Goal: Task Accomplishment & Management: Complete application form

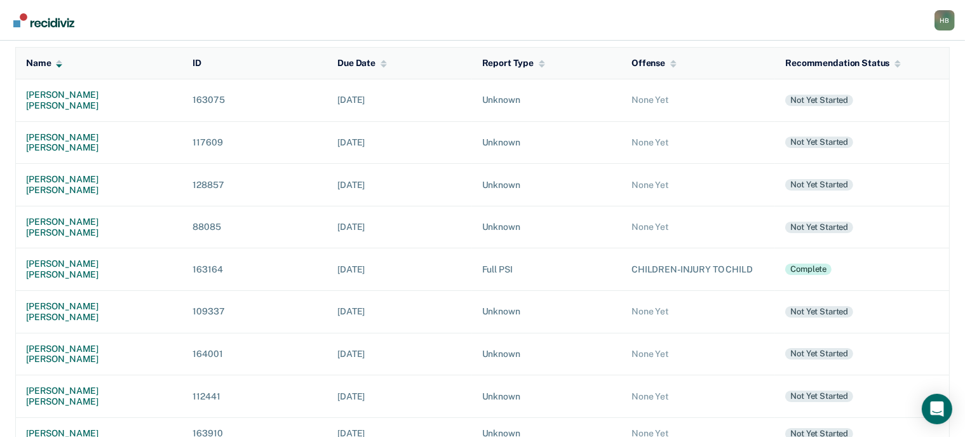
scroll to position [257, 0]
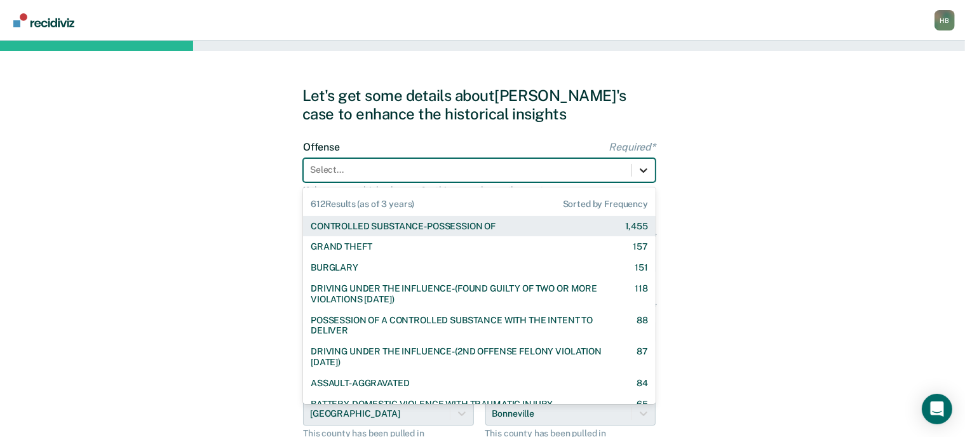
click at [641, 168] on icon at bounding box center [643, 170] width 13 height 13
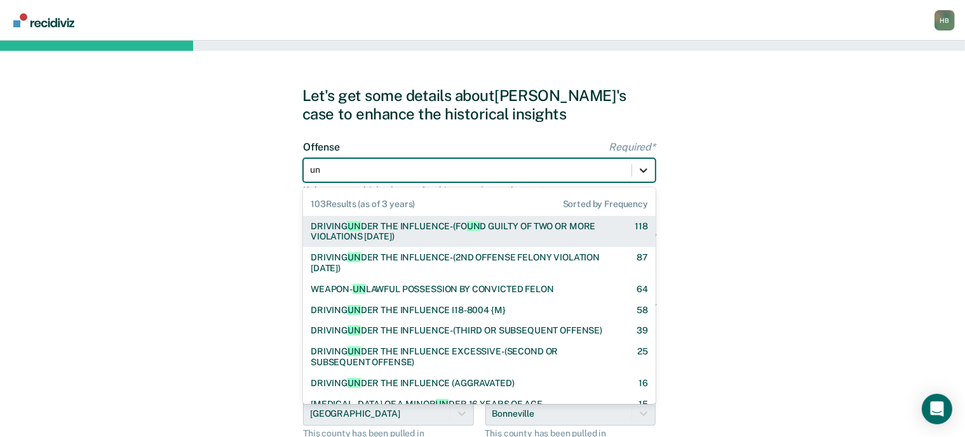
type input "unl"
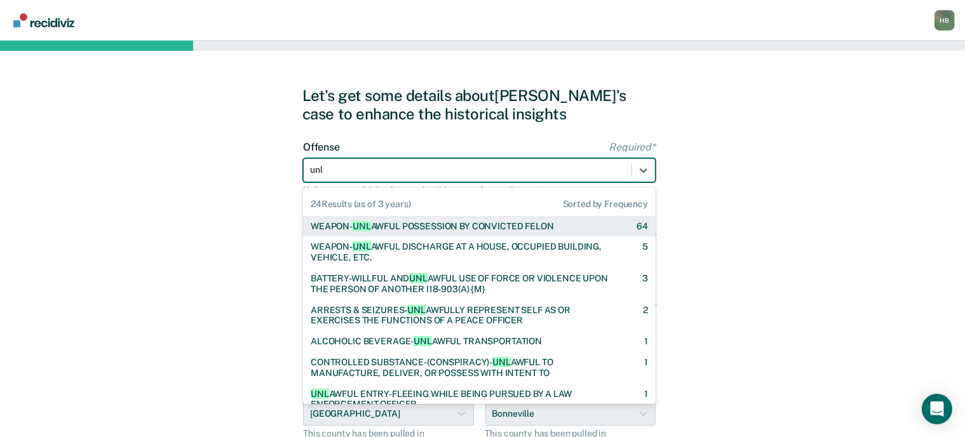
click at [474, 226] on div "WEAPON- UNL AWFUL POSSESSION BY CONVICTED [PERSON_NAME]" at bounding box center [432, 226] width 243 height 11
checkbox input "true"
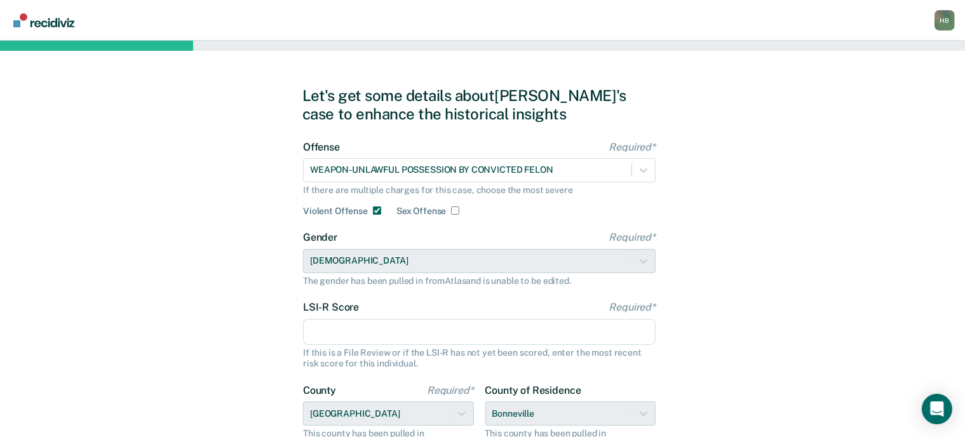
click at [348, 327] on input "LSI-R Score Required*" at bounding box center [479, 332] width 353 height 27
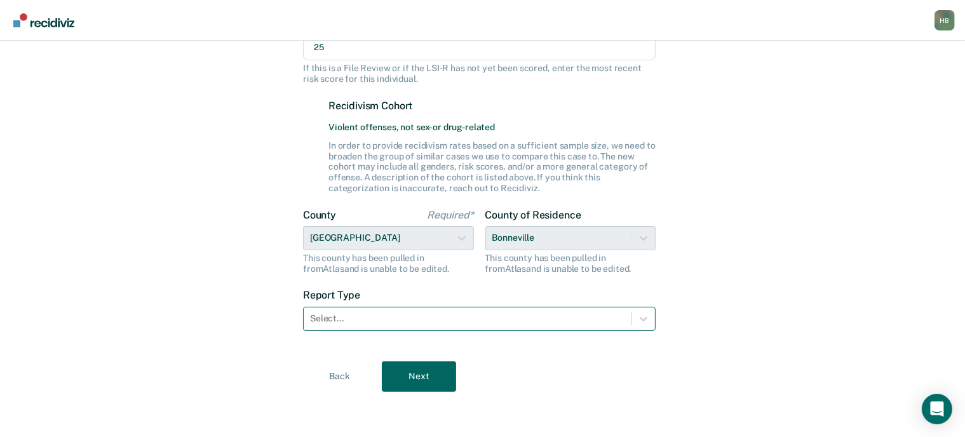
scroll to position [285, 0]
type input "25"
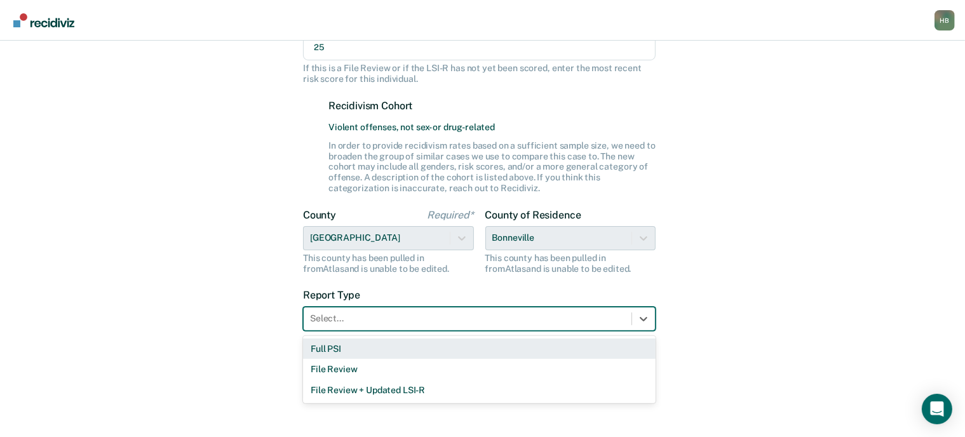
click at [362, 321] on div at bounding box center [467, 318] width 315 height 13
click at [344, 348] on div "Full PSI" at bounding box center [479, 349] width 353 height 21
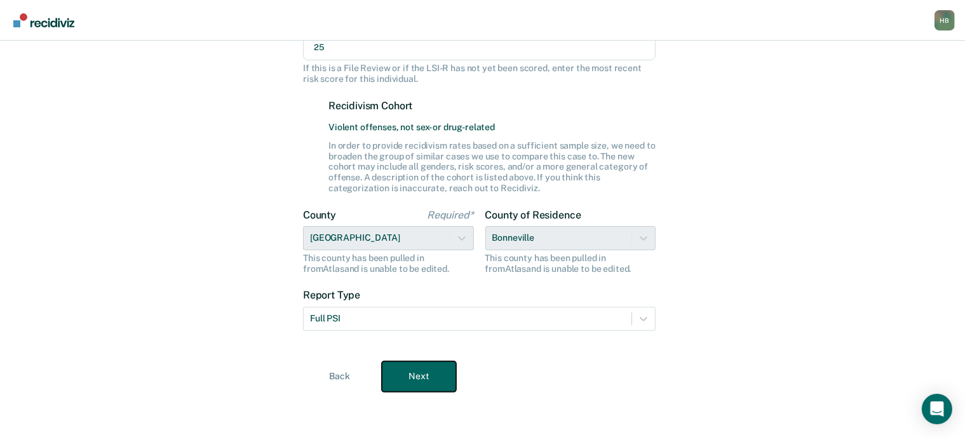
click at [430, 377] on button "Next" at bounding box center [419, 377] width 74 height 31
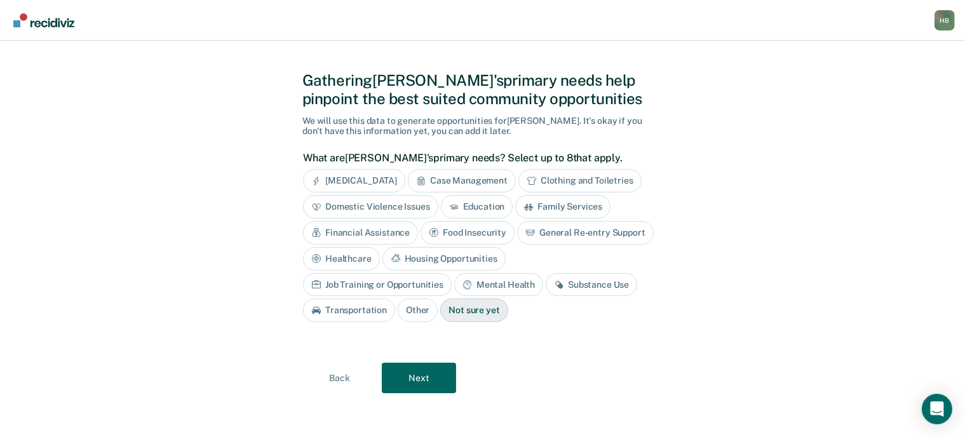
click at [458, 262] on div "Housing Opportunities" at bounding box center [444, 259] width 123 height 24
click at [563, 232] on div "General Re-entry Support" at bounding box center [585, 233] width 137 height 24
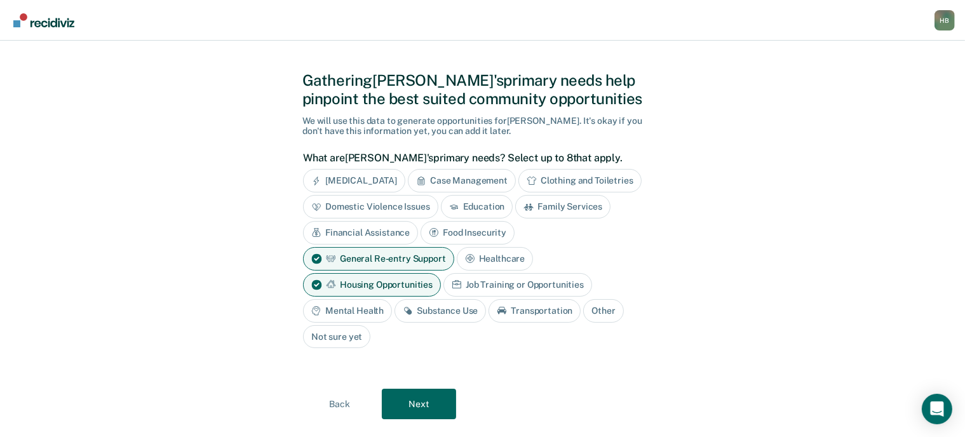
click at [331, 311] on div "Mental Health" at bounding box center [347, 311] width 89 height 24
click at [442, 310] on div "Substance Use" at bounding box center [455, 311] width 92 height 24
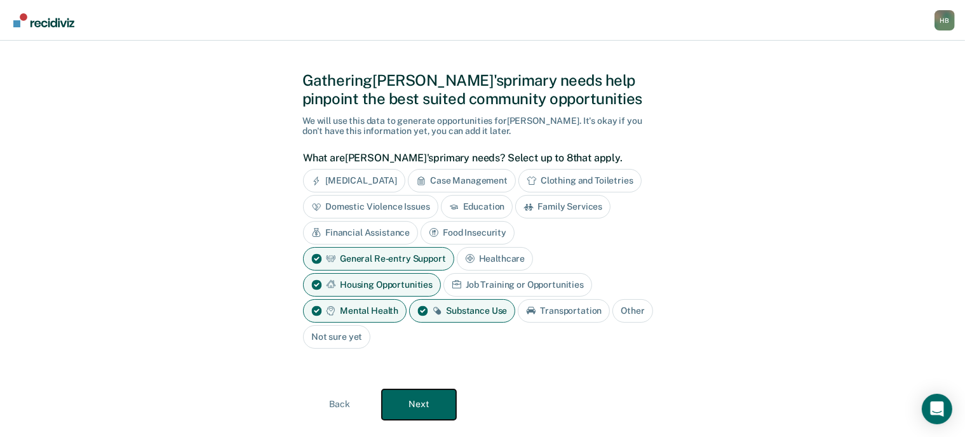
click at [441, 397] on button "Next" at bounding box center [419, 405] width 74 height 31
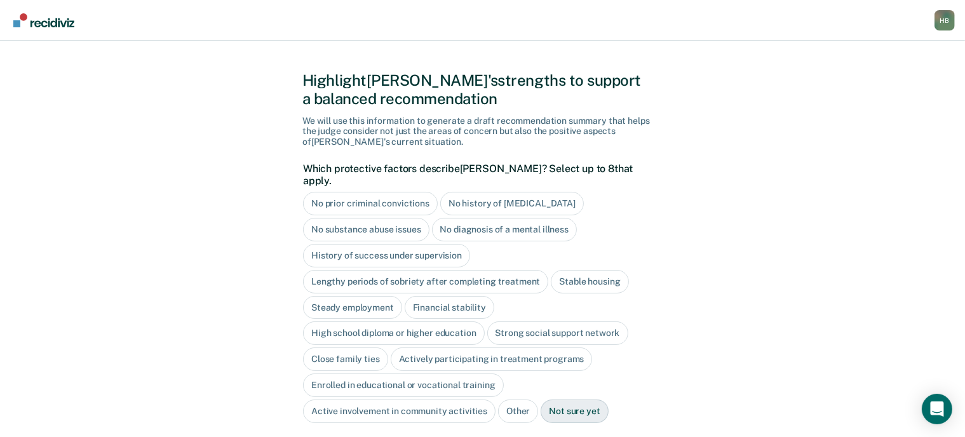
click at [418, 245] on div "History of success under supervision" at bounding box center [386, 256] width 167 height 24
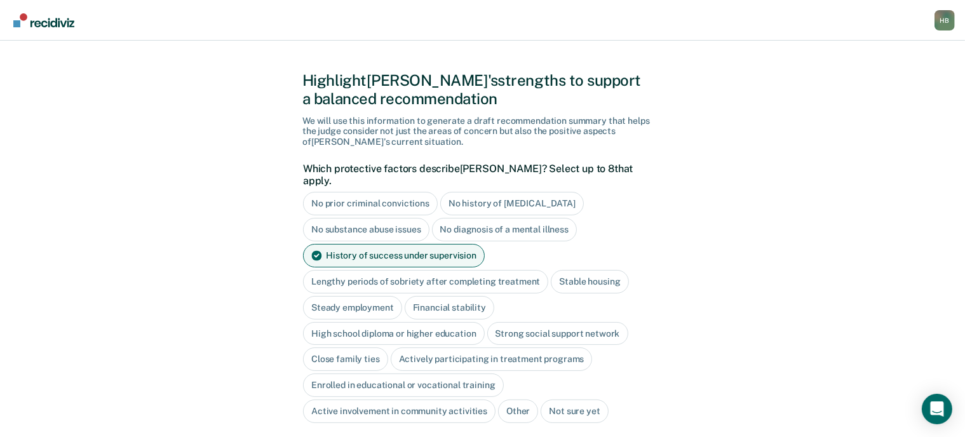
click at [414, 270] on div "Lengthy periods of sobriety after completing treatment" at bounding box center [425, 282] width 245 height 24
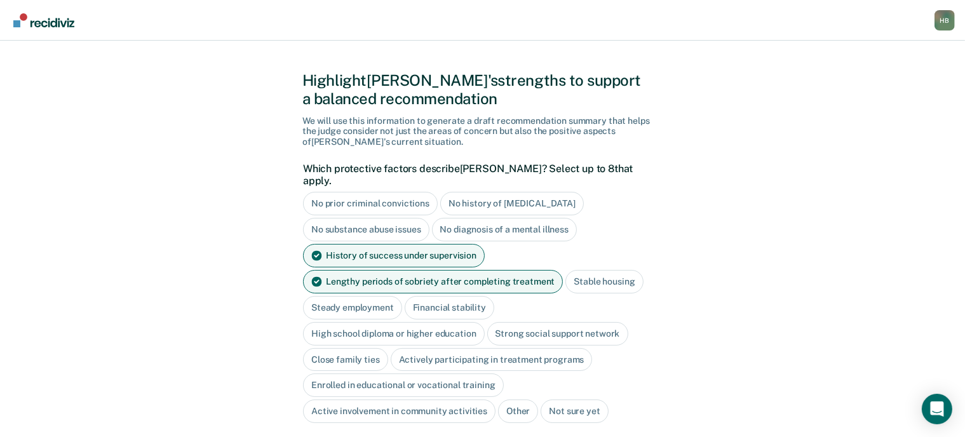
click at [594, 270] on div "Stable housing" at bounding box center [605, 282] width 78 height 24
click at [398, 299] on div "Steady employment" at bounding box center [447, 308] width 99 height 24
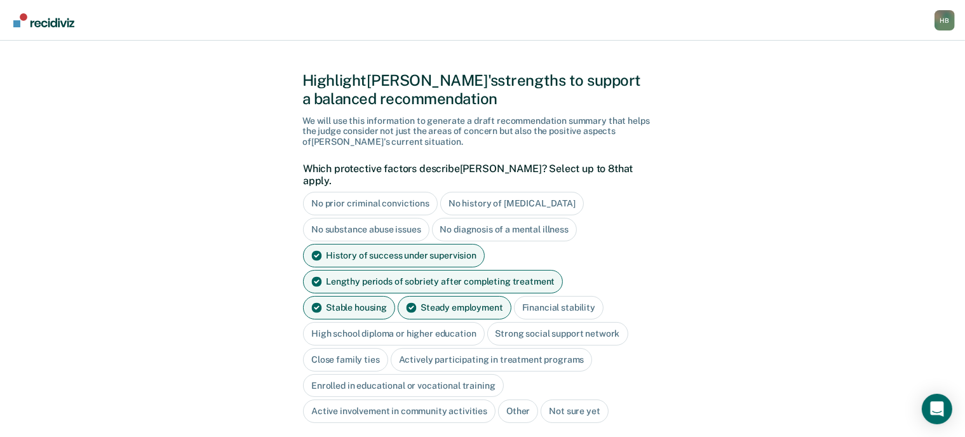
click at [374, 322] on div "High school diploma or higher education" at bounding box center [394, 334] width 182 height 24
click at [357, 348] on div "Close family ties" at bounding box center [345, 360] width 85 height 24
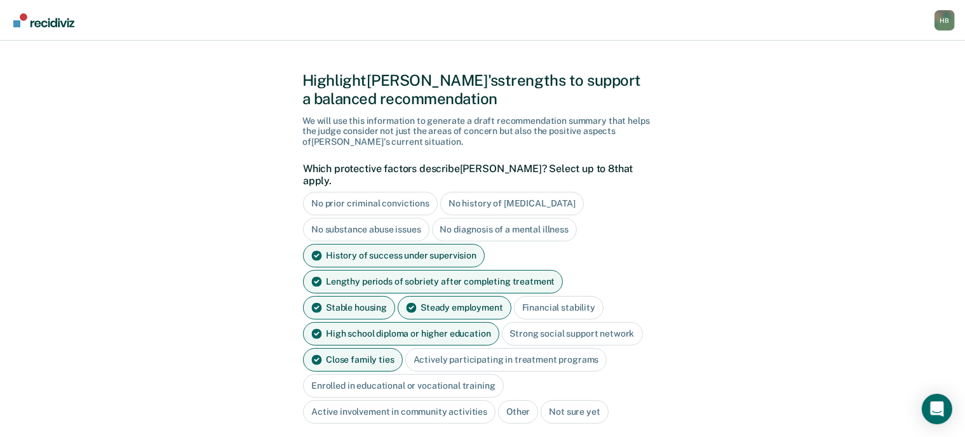
click at [456, 348] on div "Actively participating in treatment programs" at bounding box center [507, 360] width 202 height 24
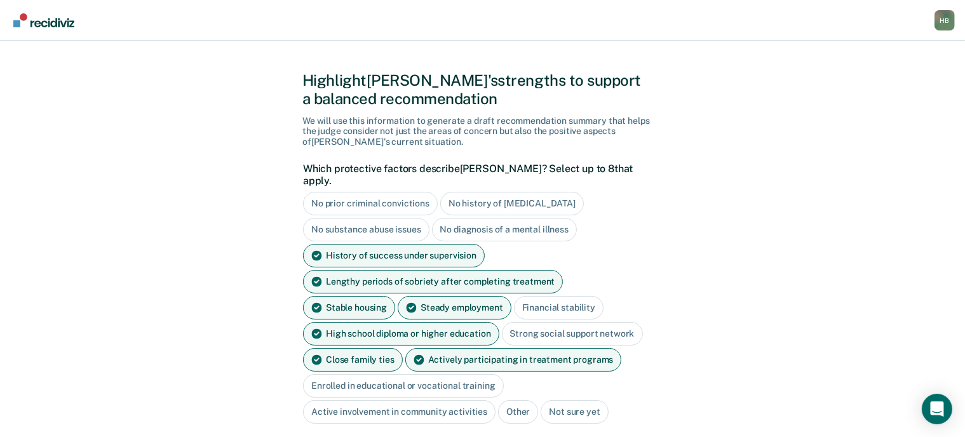
scroll to position [104, 0]
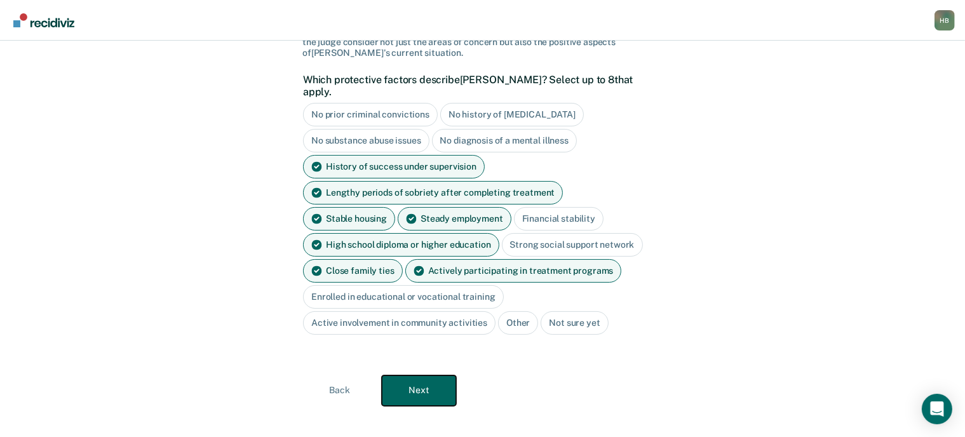
click at [447, 383] on button "Next" at bounding box center [419, 391] width 74 height 31
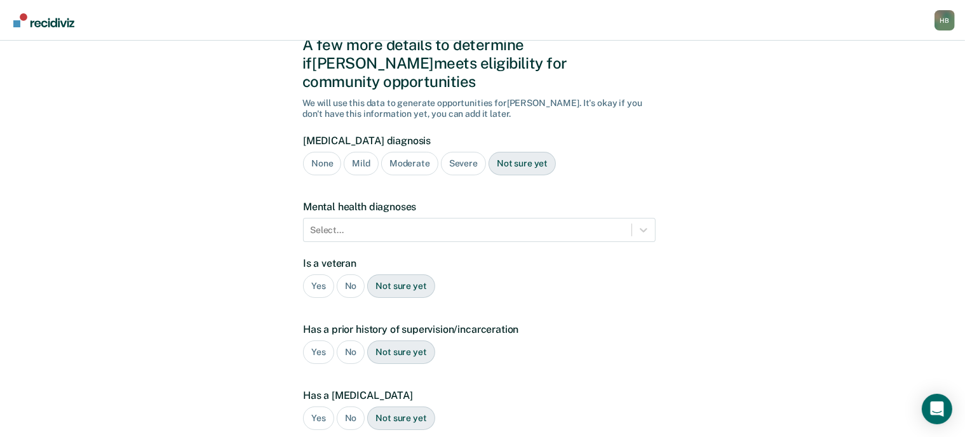
scroll to position [0, 0]
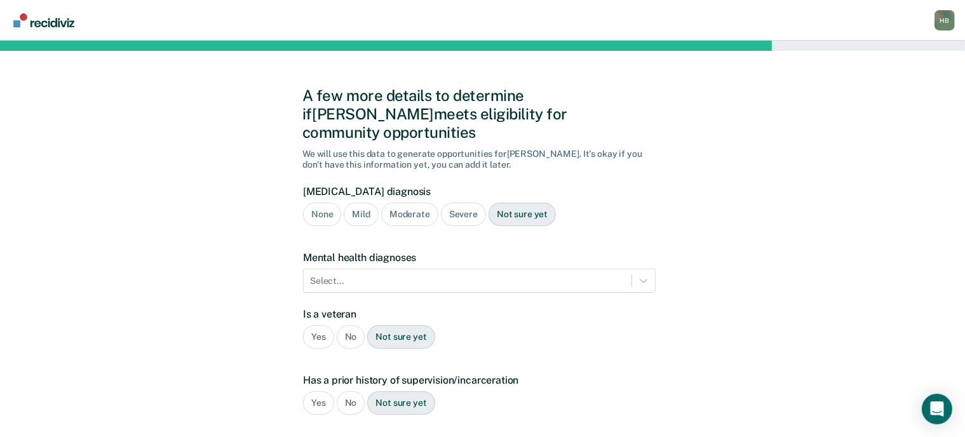
click at [473, 203] on div "Severe" at bounding box center [463, 215] width 45 height 24
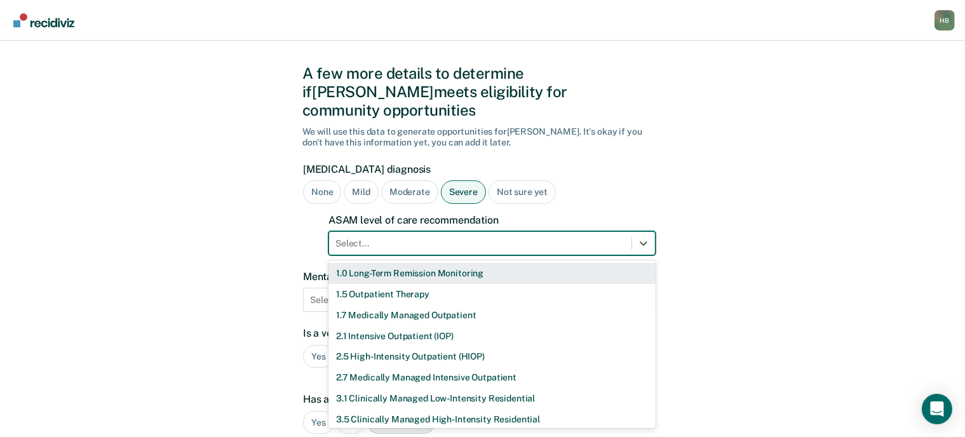
click at [448, 247] on div "11 results available. Use Up and Down to choose options, press Enter to select …" at bounding box center [492, 243] width 327 height 24
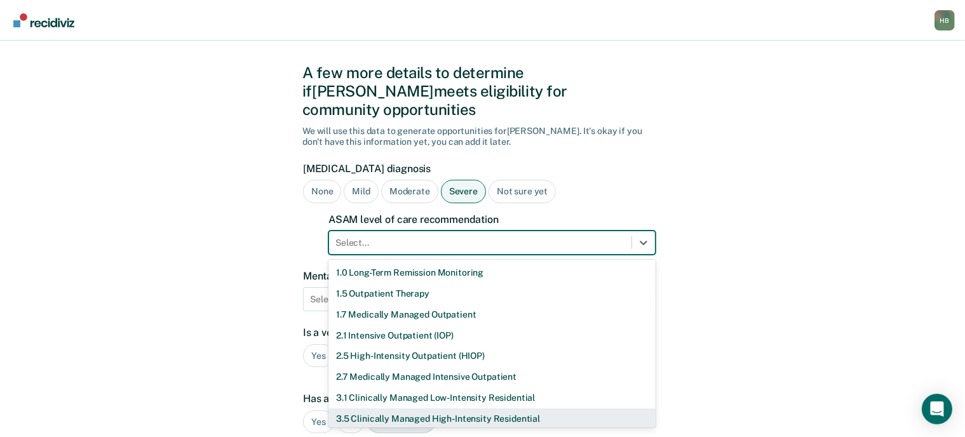
click at [418, 409] on div "3.5 Clinically Managed High-Intensity Residential" at bounding box center [492, 419] width 327 height 21
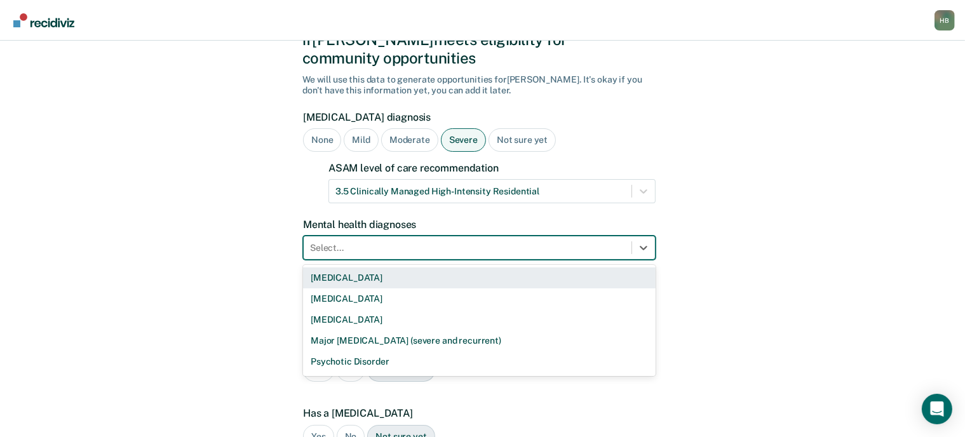
scroll to position [79, 0]
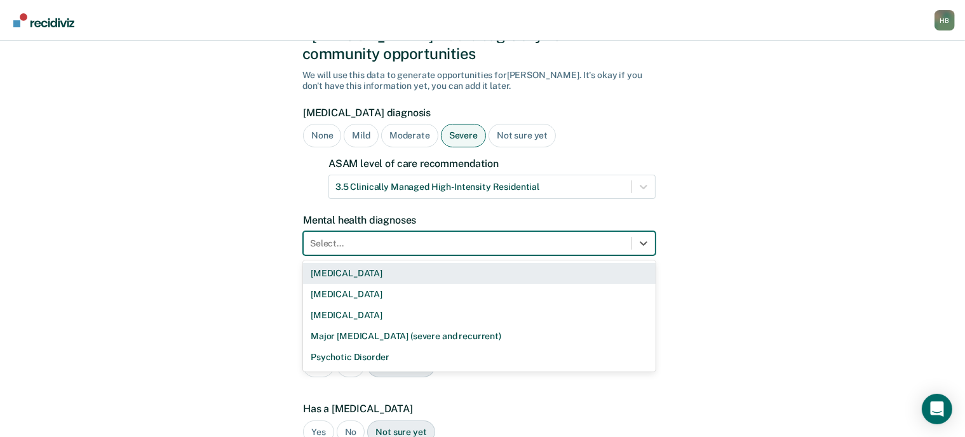
click at [378, 256] on div "9 results available. Use Up and Down to choose options, press Enter to select t…" at bounding box center [479, 243] width 353 height 24
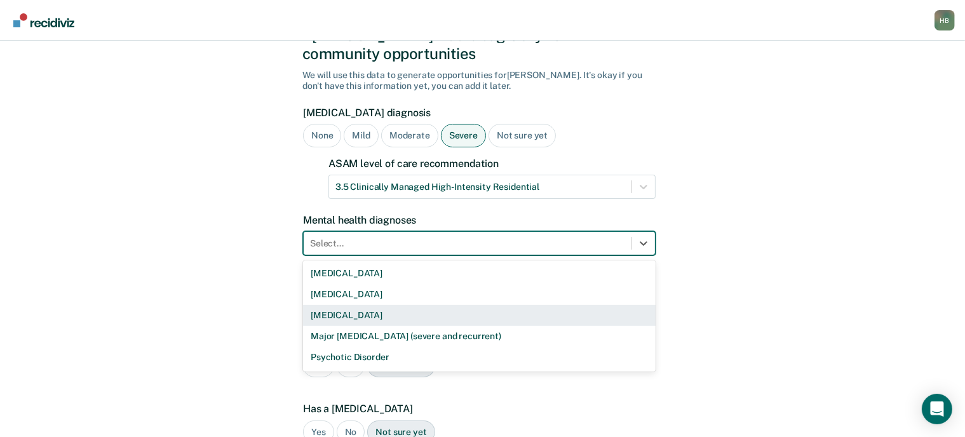
scroll to position [81, 0]
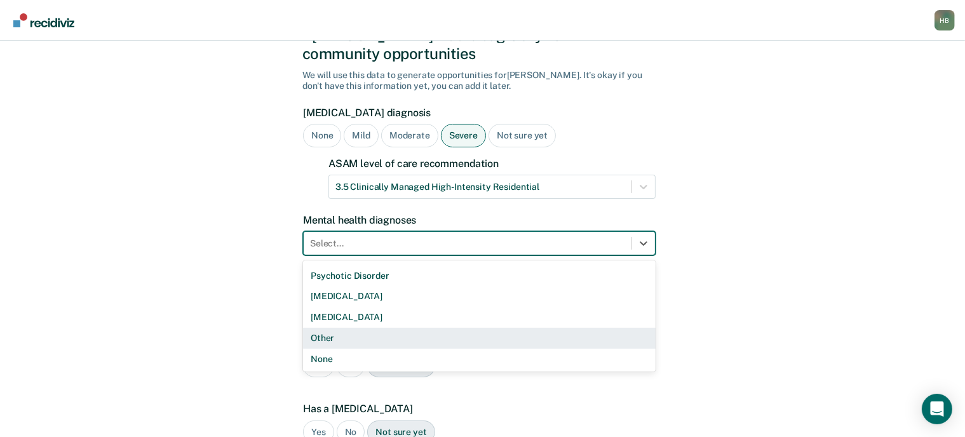
click at [344, 328] on div "Other" at bounding box center [479, 338] width 353 height 21
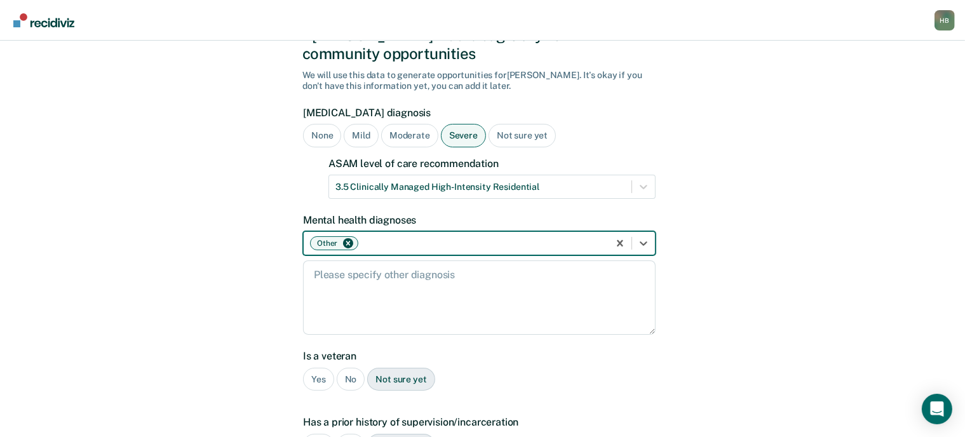
scroll to position [102, 0]
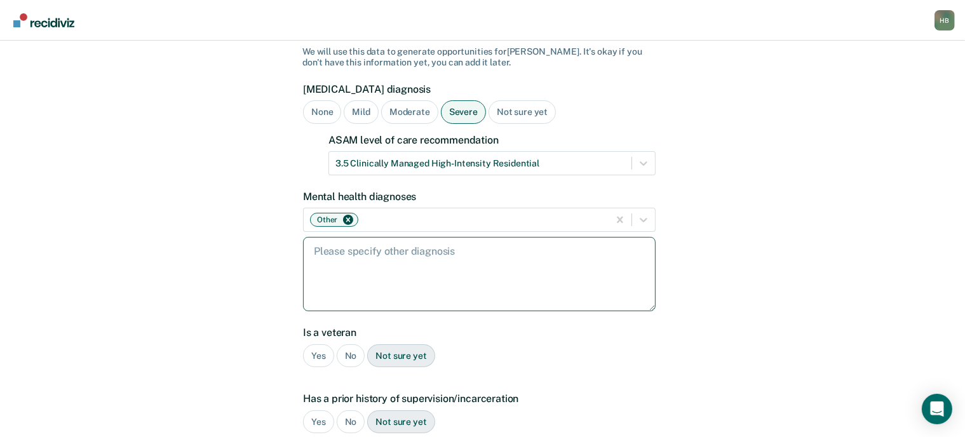
click at [353, 280] on textarea at bounding box center [479, 274] width 353 height 74
type textarea "[MEDICAL_DATA]"
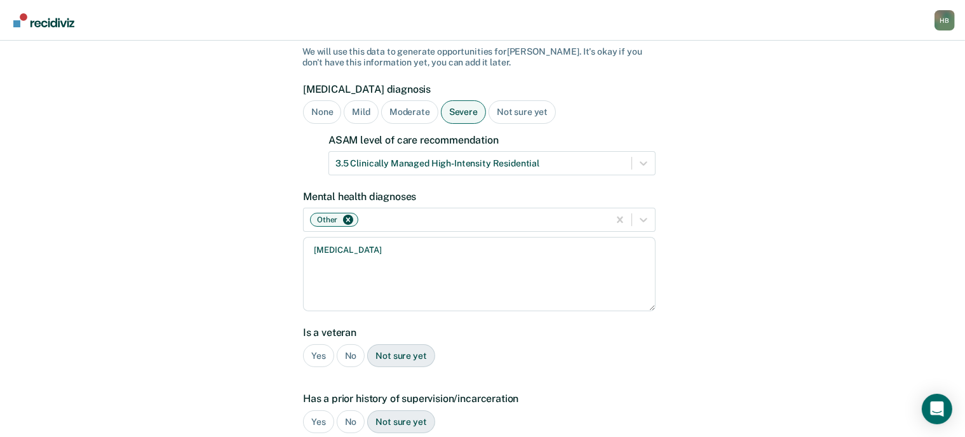
click at [353, 344] on div "No" at bounding box center [351, 356] width 29 height 24
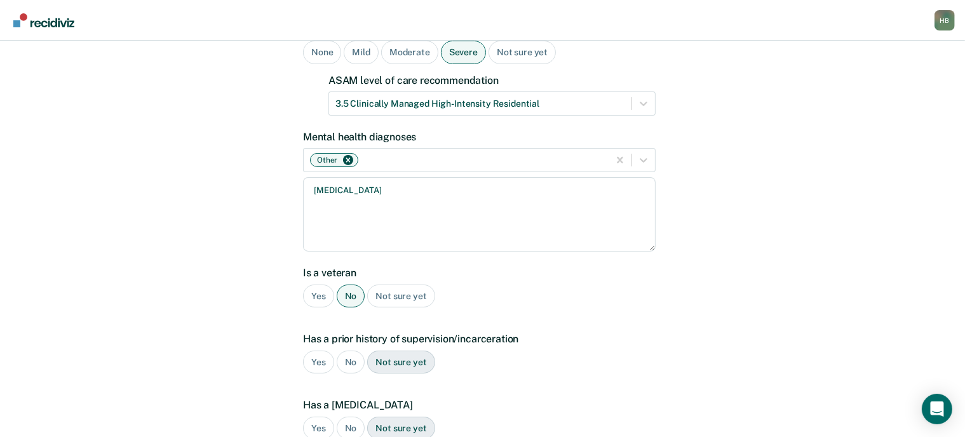
scroll to position [163, 0]
click at [319, 350] on div "Yes" at bounding box center [318, 362] width 31 height 24
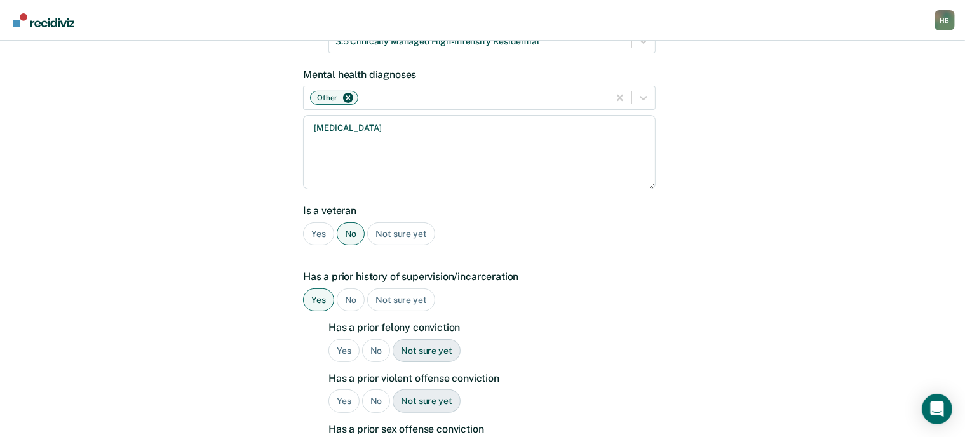
scroll to position [226, 0]
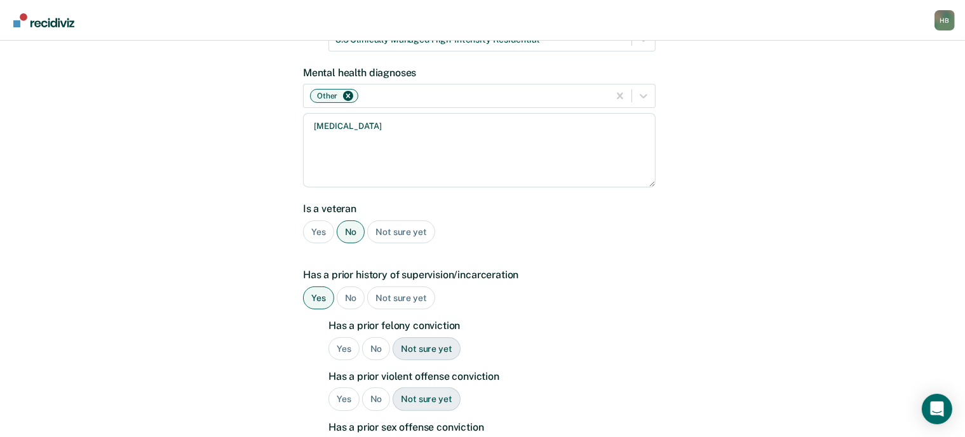
click at [344, 337] on div "Yes" at bounding box center [344, 349] width 31 height 24
click at [346, 388] on div "Yes" at bounding box center [344, 400] width 31 height 24
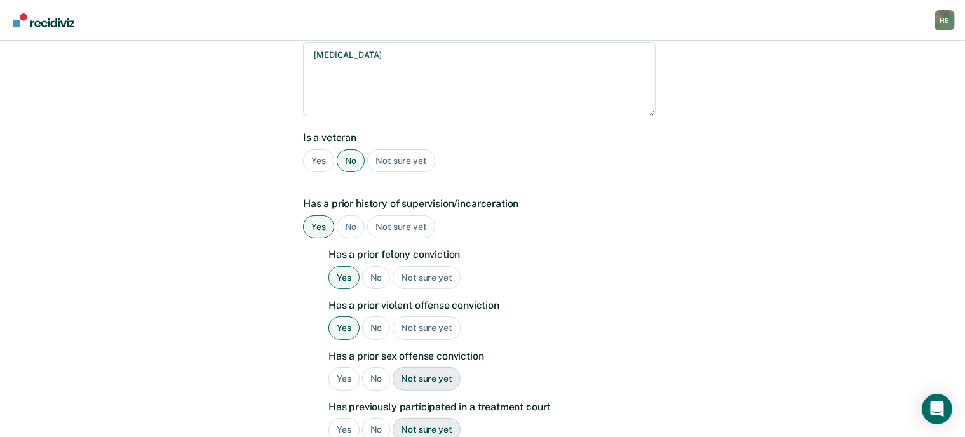
scroll to position [299, 0]
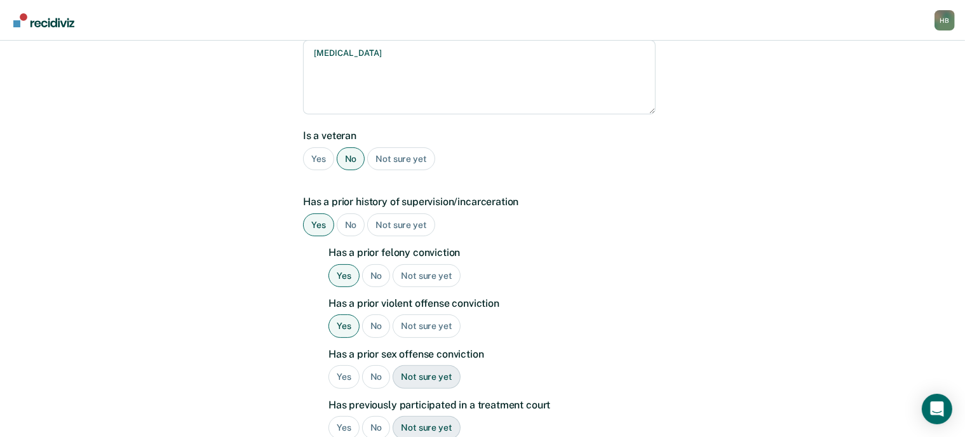
click at [374, 365] on div "No" at bounding box center [376, 377] width 29 height 24
click at [374, 416] on div "No" at bounding box center [376, 428] width 29 height 24
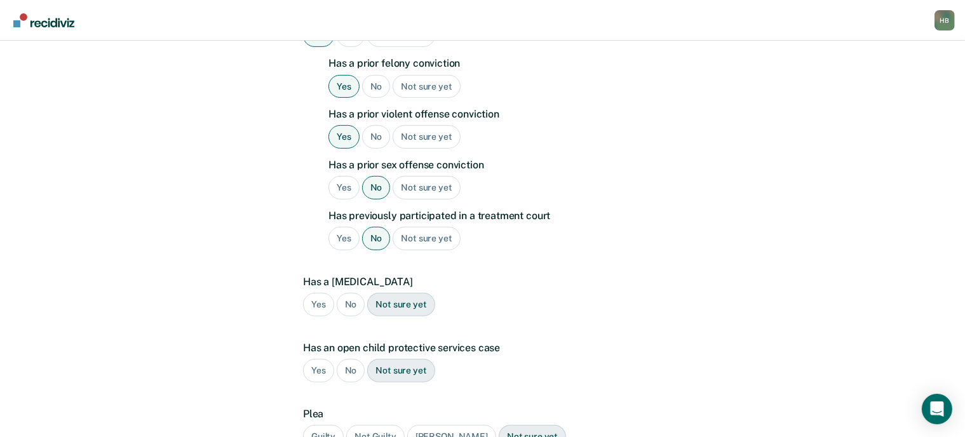
scroll to position [493, 0]
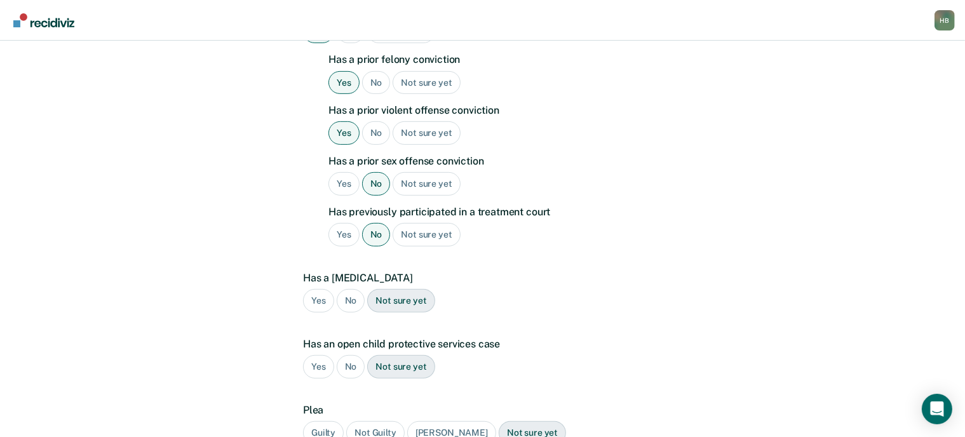
click at [356, 289] on div "No" at bounding box center [351, 301] width 29 height 24
click at [353, 355] on div "No" at bounding box center [351, 367] width 29 height 24
click at [329, 421] on div "Guilty" at bounding box center [323, 433] width 41 height 24
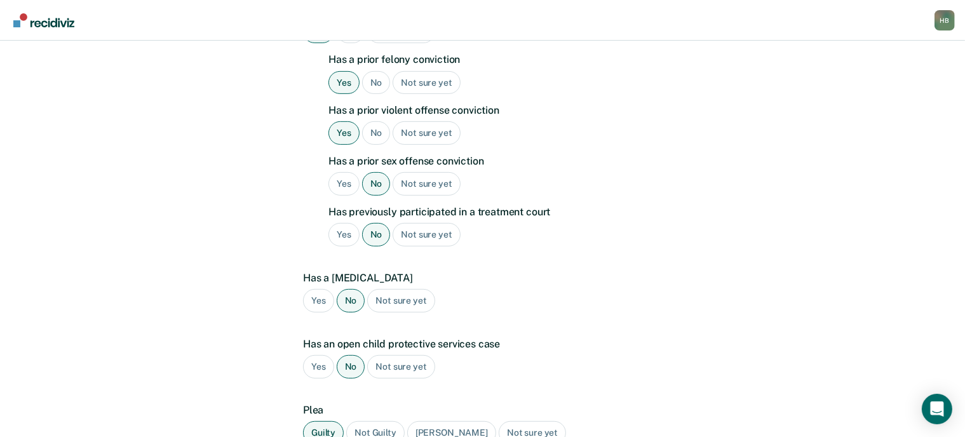
scroll to position [596, 0]
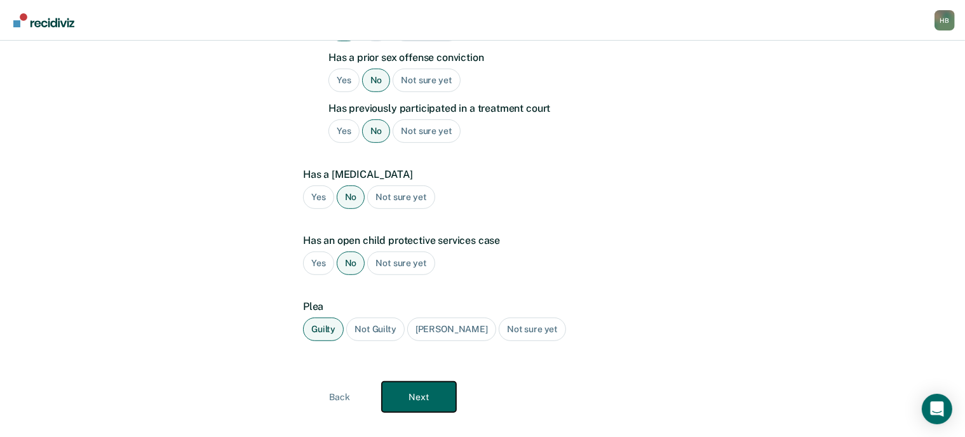
click at [400, 382] on button "Next" at bounding box center [419, 397] width 74 height 31
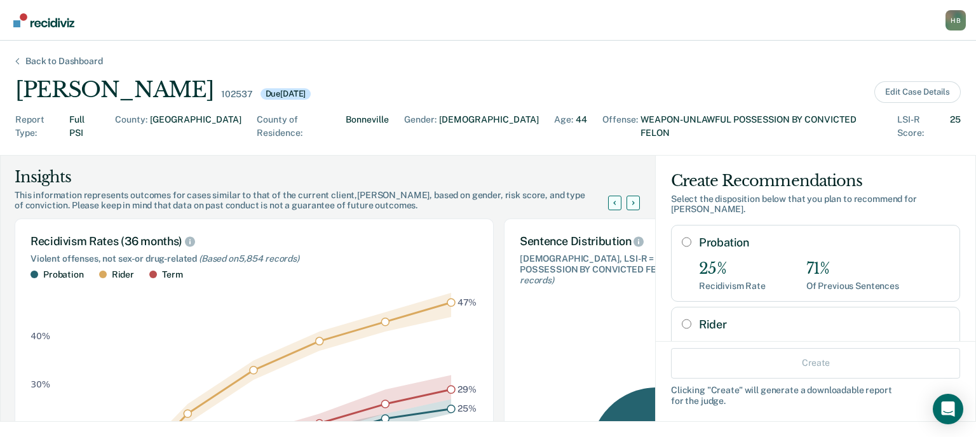
click at [682, 237] on input "Probation" at bounding box center [687, 242] width 10 height 10
radio input "true"
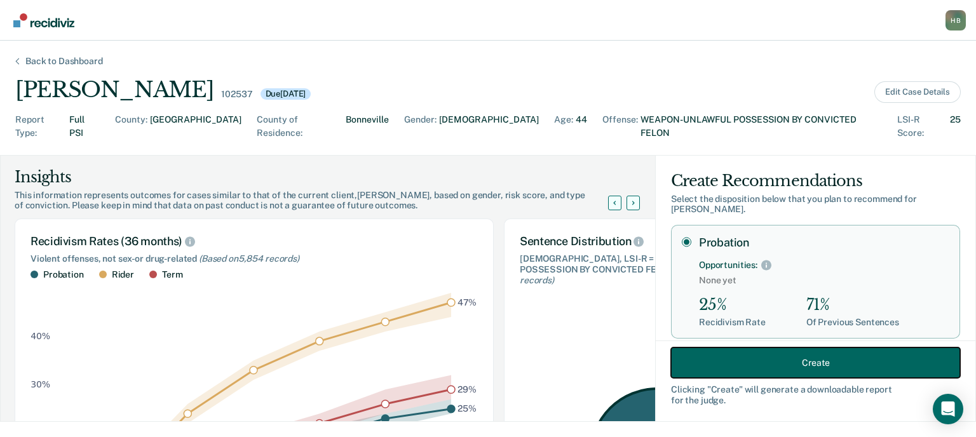
click at [744, 357] on button "Create" at bounding box center [815, 363] width 289 height 31
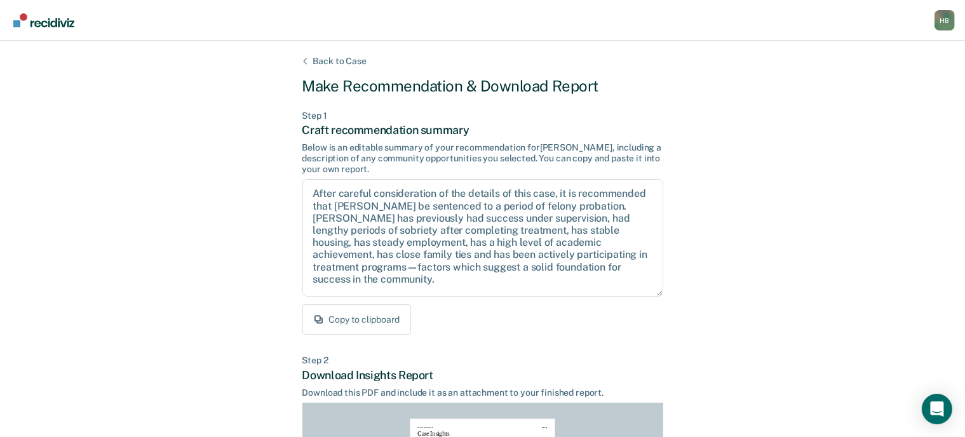
scroll to position [287, 0]
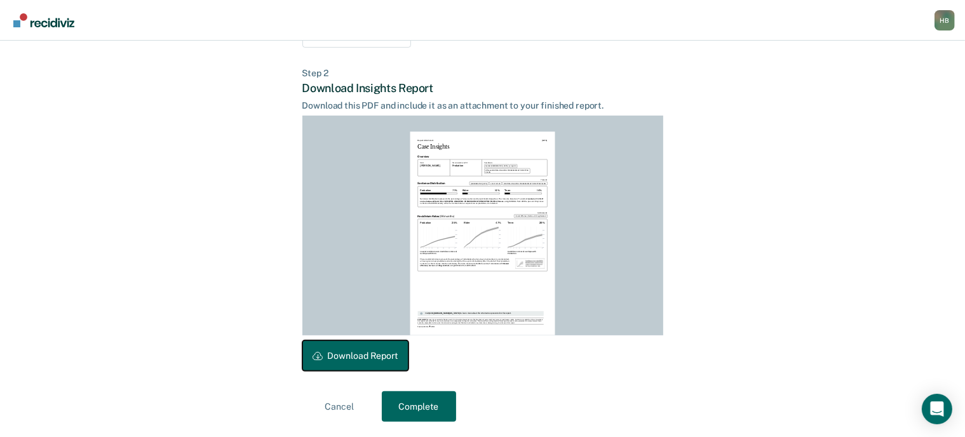
click at [365, 353] on button "Download Report" at bounding box center [356, 356] width 106 height 31
click at [446, 401] on button "Complete" at bounding box center [419, 407] width 74 height 31
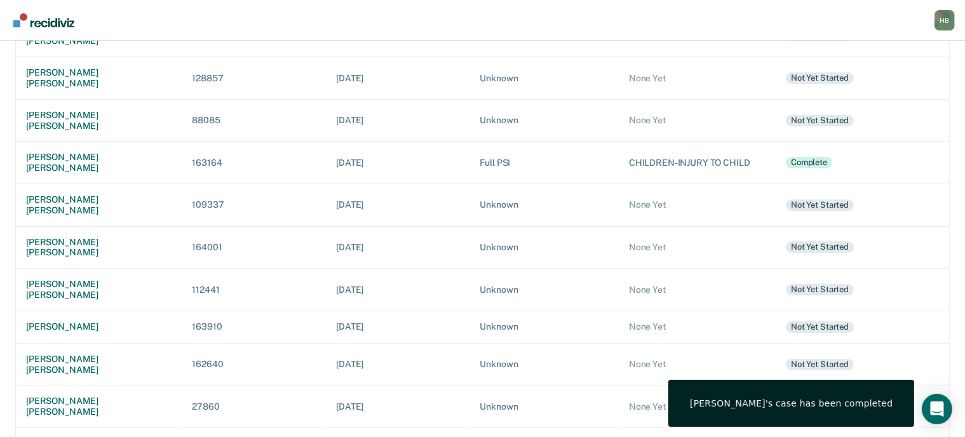
scroll to position [277, 0]
